Goal: Information Seeking & Learning: Find contact information

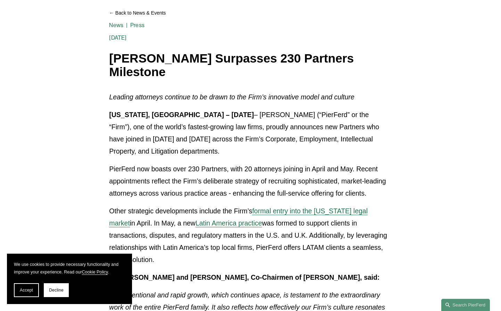
scroll to position [104, 0]
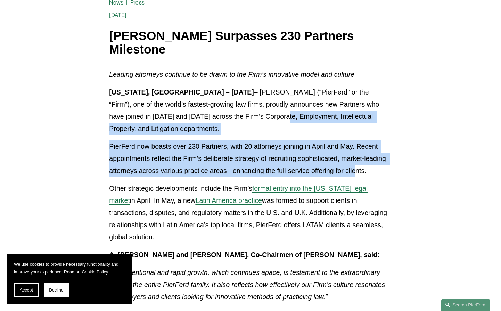
drag, startPoint x: 200, startPoint y: 115, endPoint x: 354, endPoint y: 171, distance: 163.4
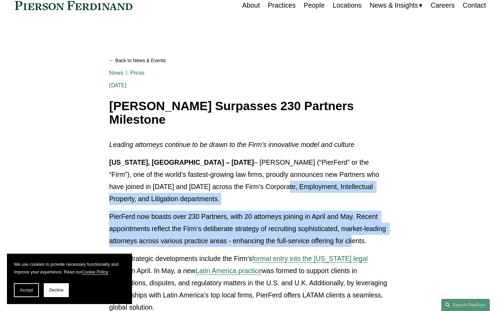
scroll to position [0, 0]
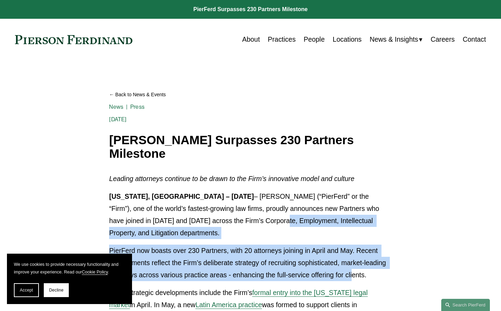
click at [333, 38] on link "Locations" at bounding box center [347, 40] width 29 height 14
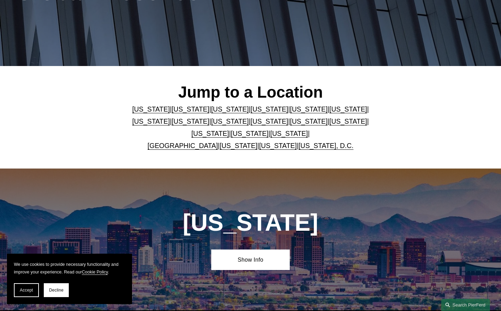
scroll to position [139, 0]
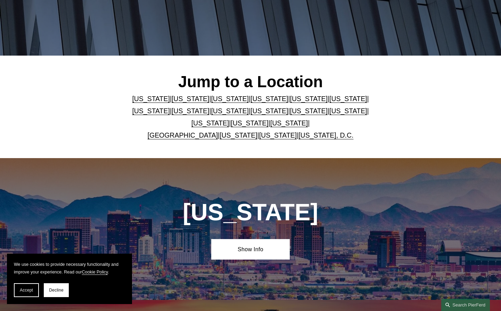
click at [216, 100] on link "[US_STATE]" at bounding box center [230, 99] width 38 height 8
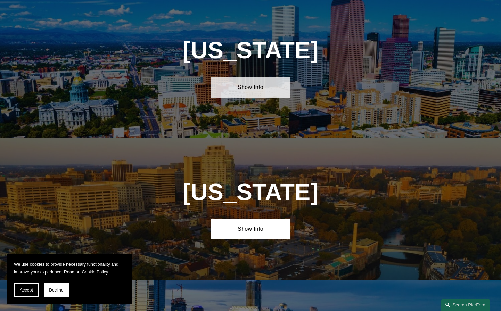
scroll to position [585, 0]
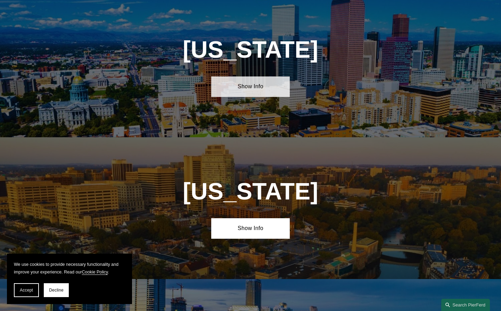
click at [248, 92] on link "Show Info" at bounding box center [250, 86] width 79 height 20
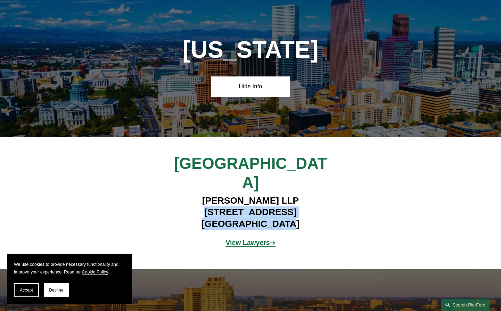
drag, startPoint x: 188, startPoint y: 199, endPoint x: 292, endPoint y: 209, distance: 104.4
click at [292, 209] on h4 "[PERSON_NAME] LLP [STREET_ADDRESS]" at bounding box center [250, 212] width 196 height 35
drag, startPoint x: 292, startPoint y: 209, endPoint x: 249, endPoint y: 205, distance: 43.2
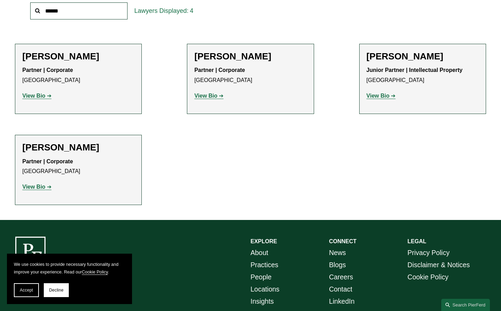
scroll to position [243, 0]
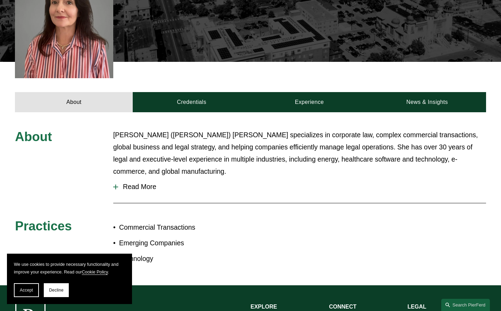
scroll to position [218, 0]
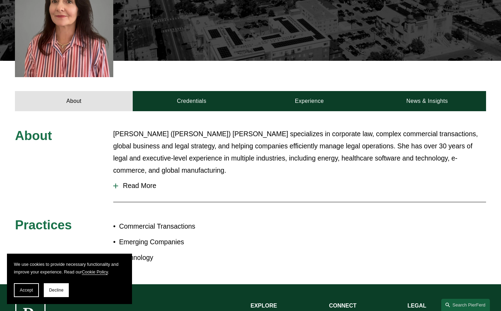
click at [136, 176] on button "Read More" at bounding box center [299, 185] width 373 height 18
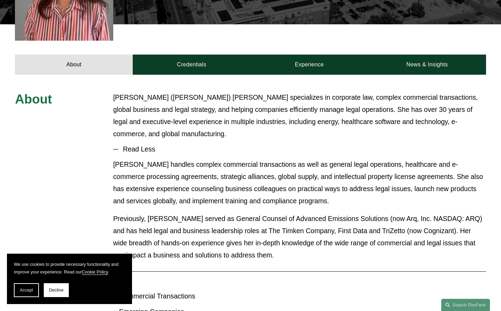
scroll to position [253, 0]
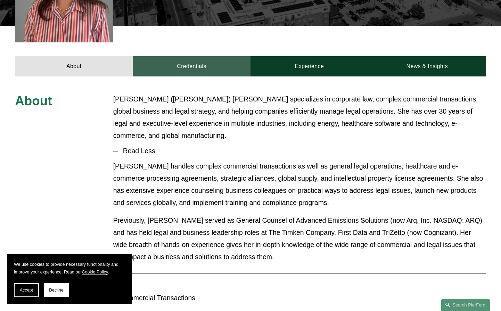
click at [190, 64] on link "Credentials" at bounding box center [192, 66] width 118 height 20
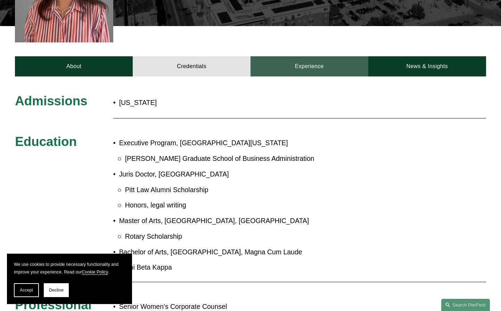
click at [303, 60] on link "Experience" at bounding box center [309, 66] width 118 height 20
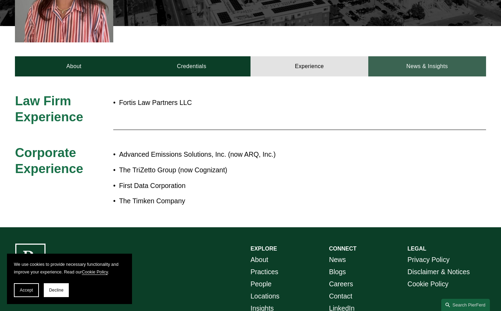
click at [396, 57] on link "News & Insights" at bounding box center [427, 66] width 118 height 20
